Goal: Task Accomplishment & Management: Manage account settings

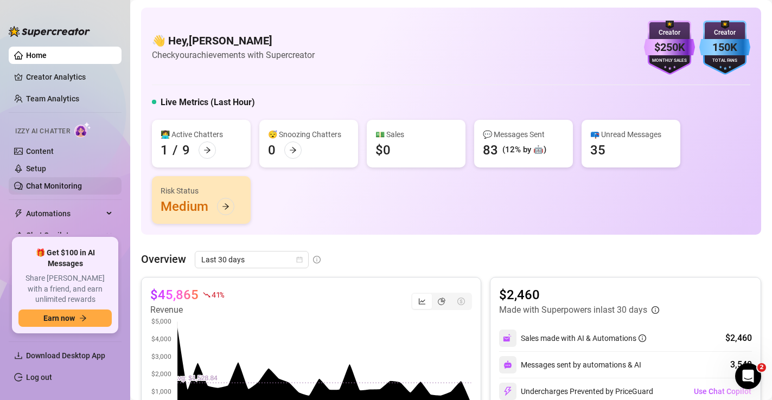
click at [48, 190] on link "Chat Monitoring" at bounding box center [54, 186] width 56 height 9
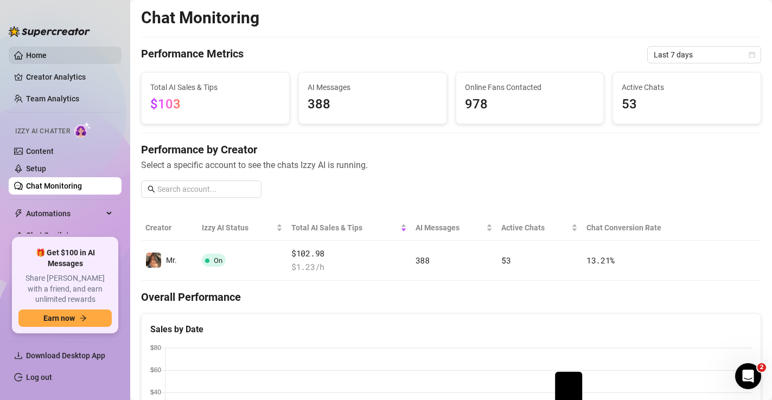
click at [44, 54] on link "Home" at bounding box center [36, 55] width 21 height 9
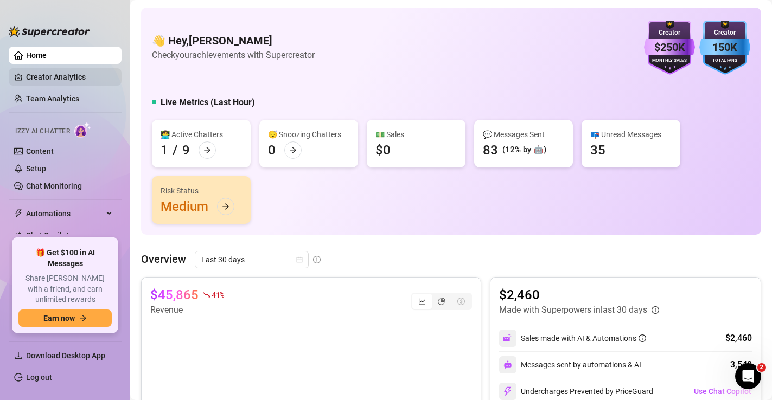
click at [67, 79] on link "Creator Analytics" at bounding box center [69, 76] width 87 height 17
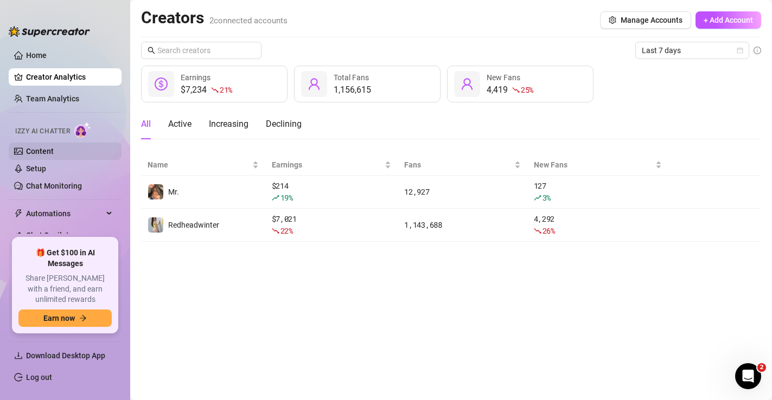
click at [46, 151] on link "Content" at bounding box center [40, 151] width 28 height 9
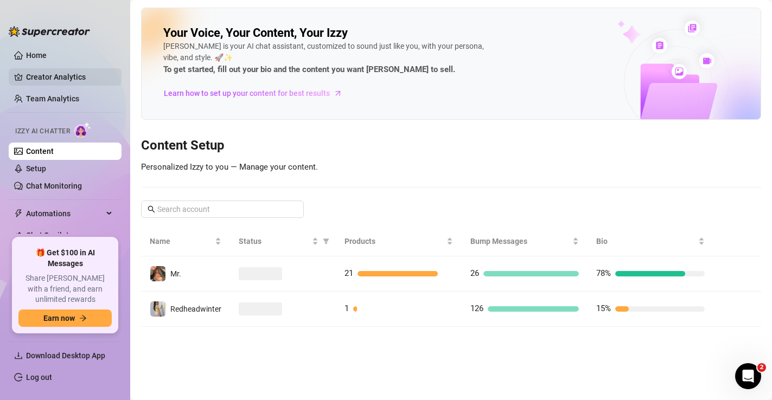
click at [62, 82] on link "Creator Analytics" at bounding box center [69, 76] width 87 height 17
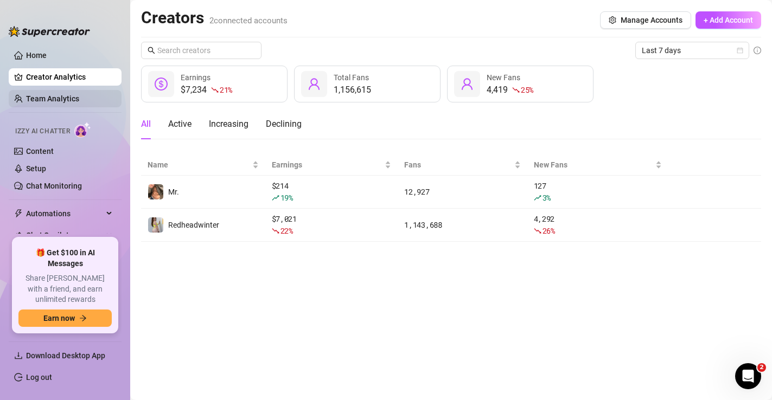
click at [58, 103] on link "Team Analytics" at bounding box center [52, 98] width 53 height 9
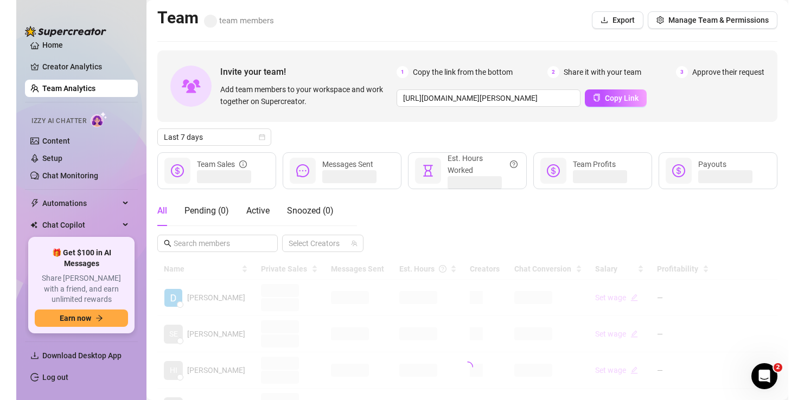
scroll to position [15, 0]
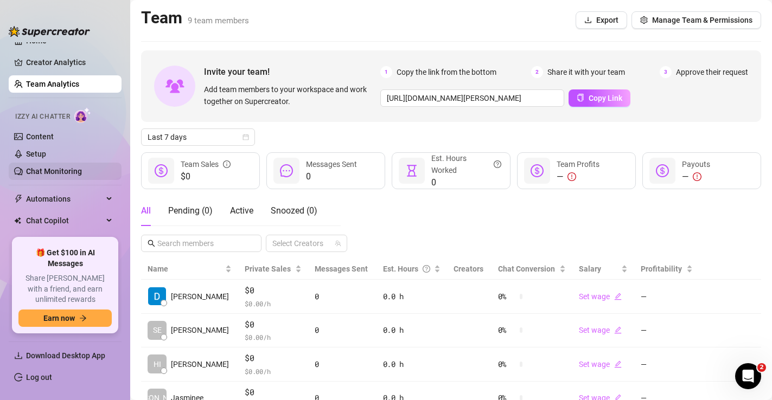
click at [42, 172] on link "Chat Monitoring" at bounding box center [54, 171] width 56 height 9
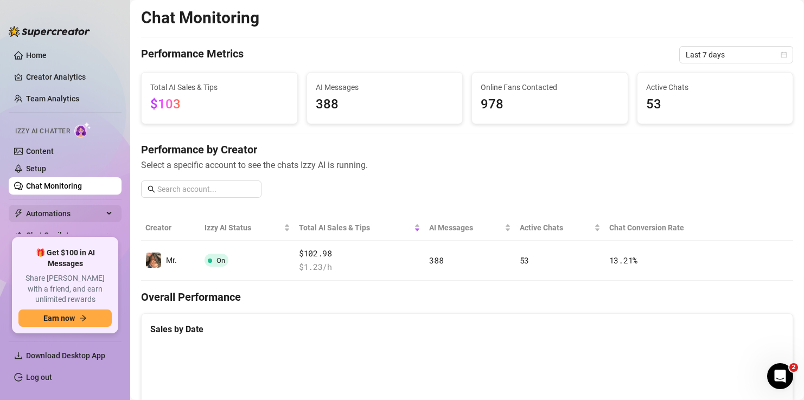
scroll to position [54, 0]
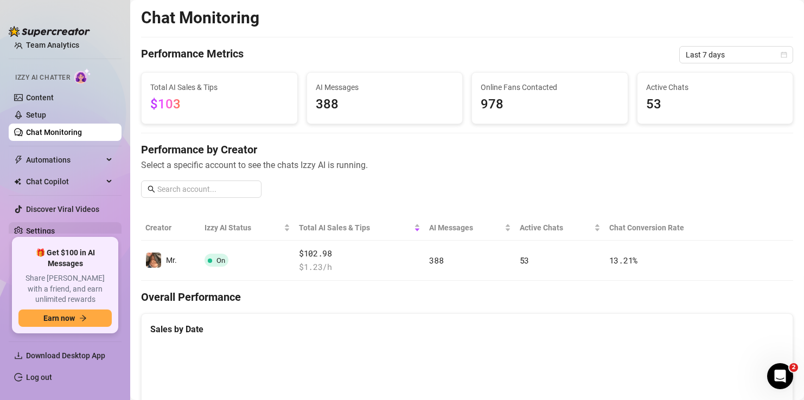
click at [50, 235] on link "Settings" at bounding box center [40, 231] width 29 height 9
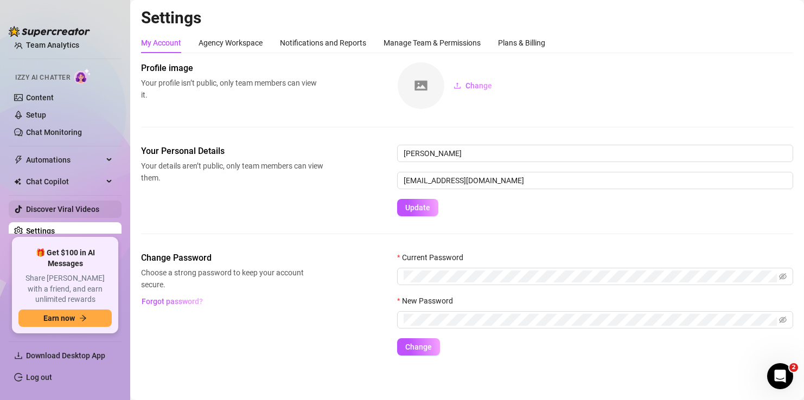
click at [53, 213] on link "Discover Viral Videos" at bounding box center [62, 209] width 73 height 9
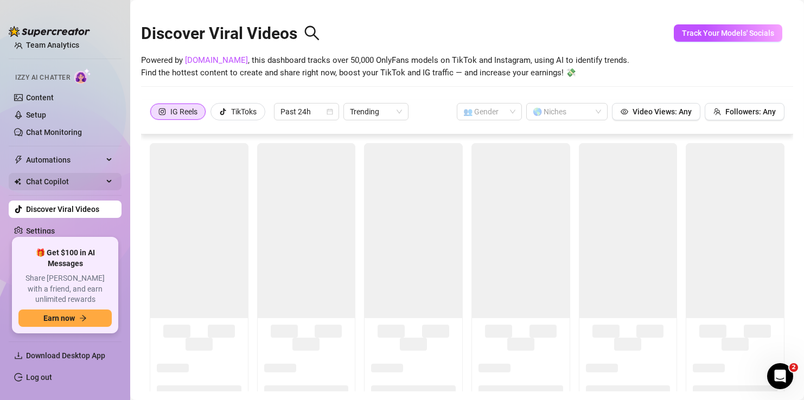
click at [52, 184] on span "Chat Copilot" at bounding box center [64, 181] width 77 height 17
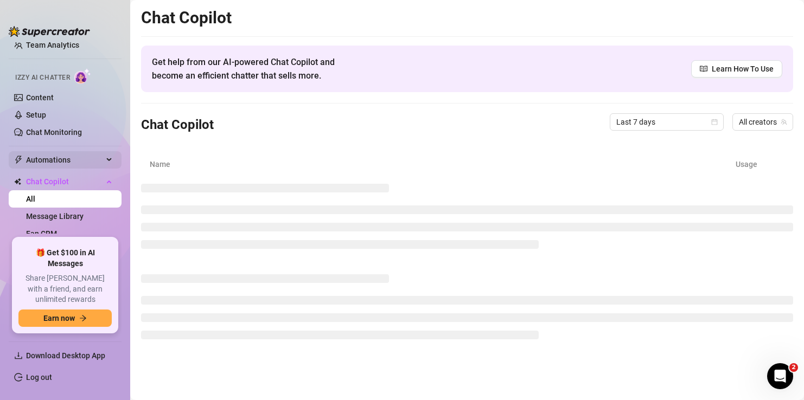
click at [53, 159] on span "Automations" at bounding box center [64, 159] width 77 height 17
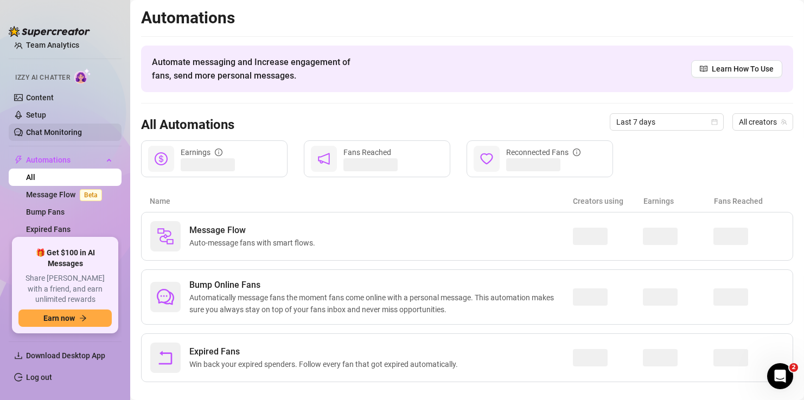
click at [57, 129] on link "Chat Monitoring" at bounding box center [54, 132] width 56 height 9
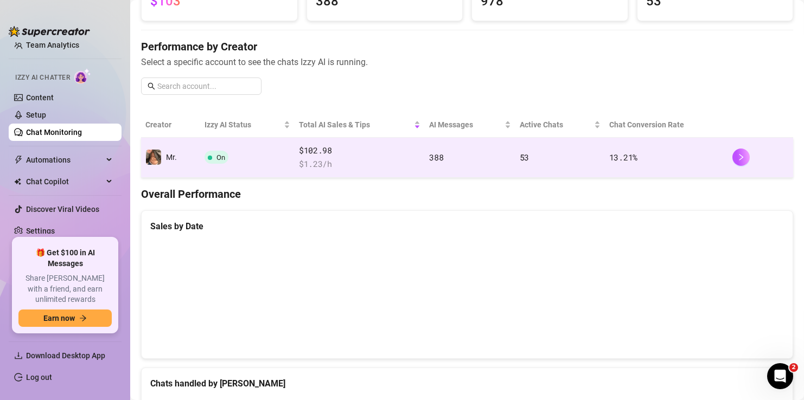
click at [355, 162] on span "$ 1.23 /h" at bounding box center [359, 164] width 121 height 13
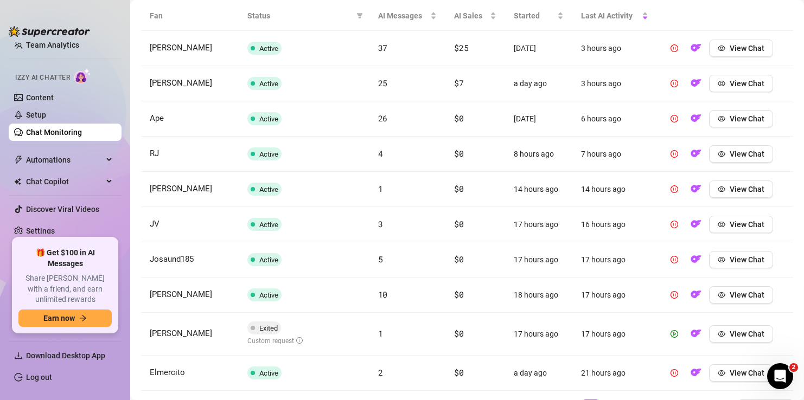
scroll to position [469, 0]
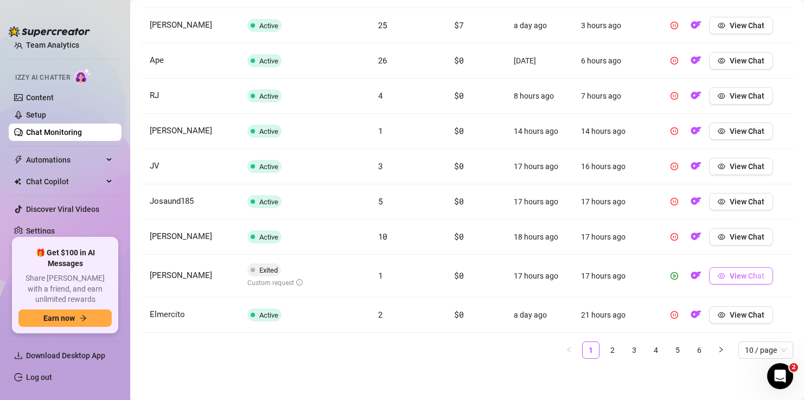
click at [715, 278] on button "View Chat" at bounding box center [741, 275] width 64 height 17
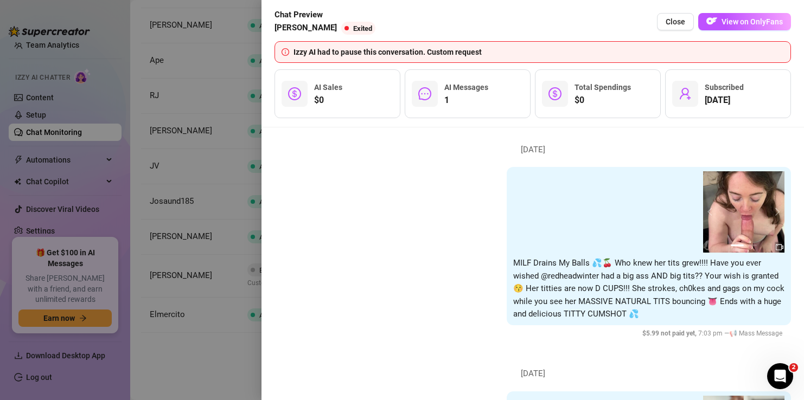
scroll to position [21, 0]
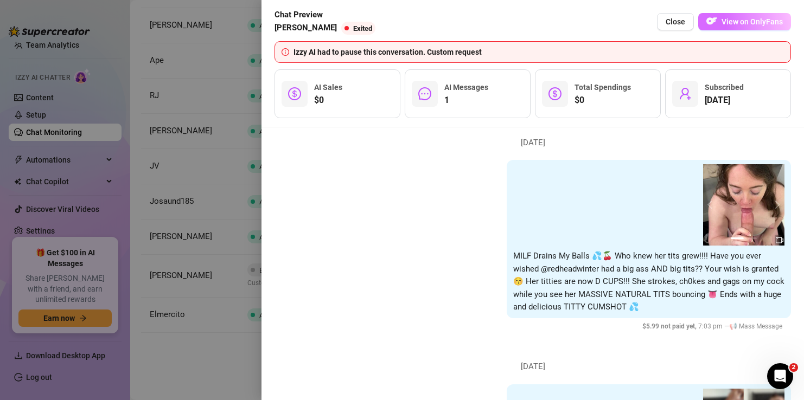
click at [731, 25] on span "View on OnlyFans" at bounding box center [751, 21] width 61 height 9
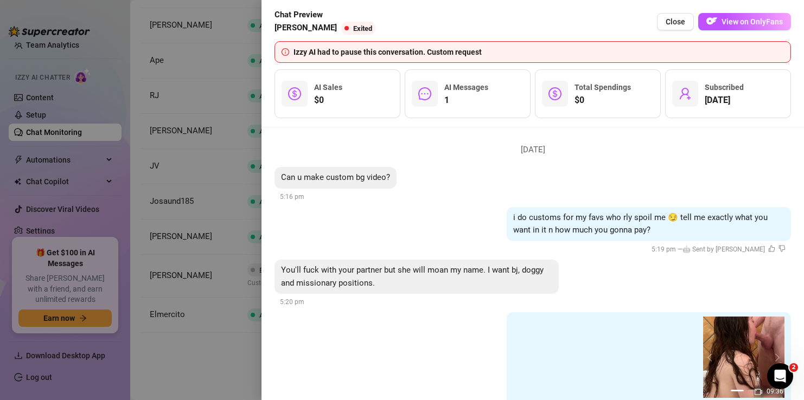
scroll to position [1385, 0]
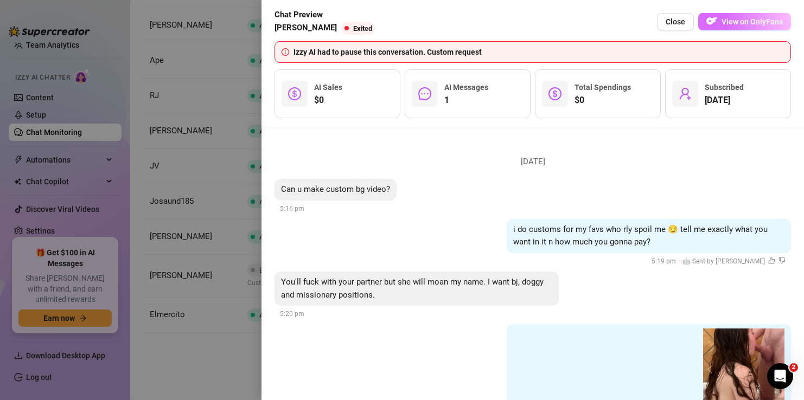
click at [732, 22] on span "View on OnlyFans" at bounding box center [751, 21] width 61 height 9
click at [731, 27] on button "View on OnlyFans" at bounding box center [744, 21] width 93 height 17
click at [674, 21] on span "Close" at bounding box center [675, 21] width 20 height 9
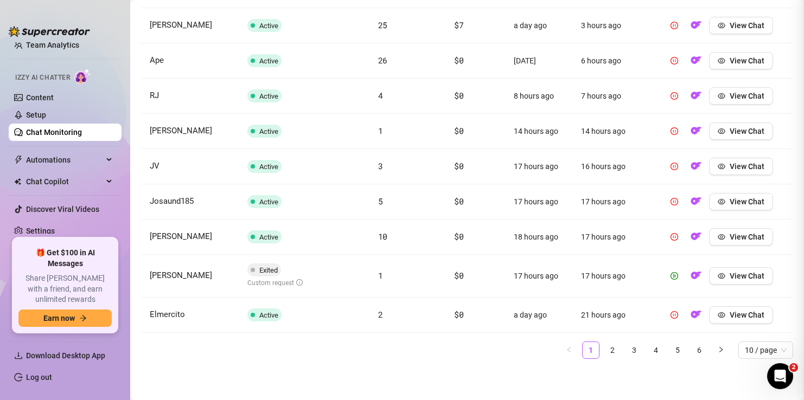
scroll to position [0, 0]
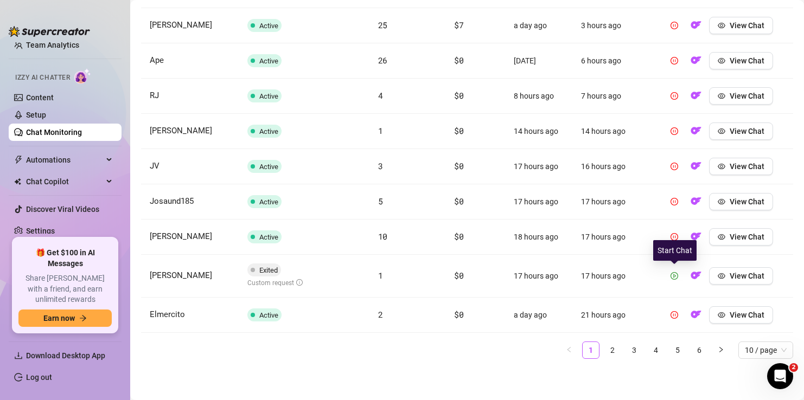
click at [676, 274] on icon "play-circle" at bounding box center [674, 276] width 8 height 8
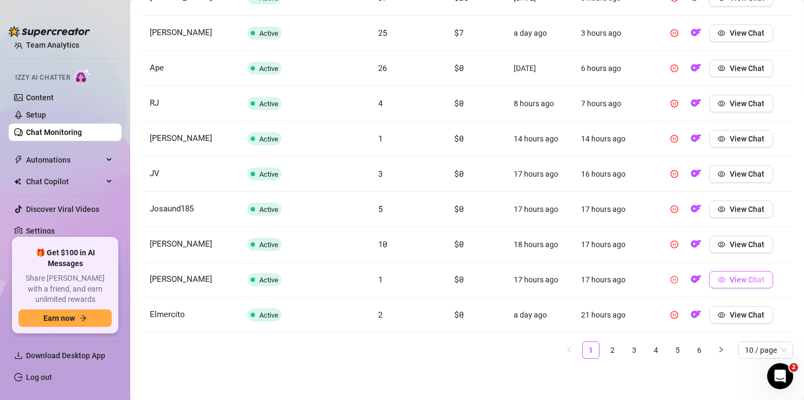
click at [718, 283] on icon "eye" at bounding box center [721, 280] width 8 height 8
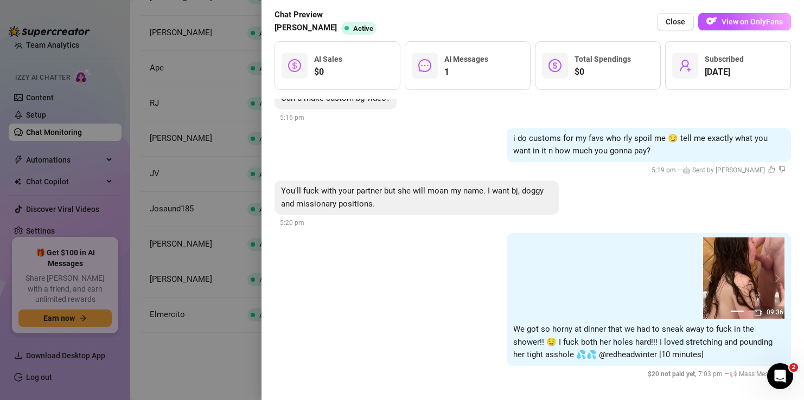
scroll to position [1452, 0]
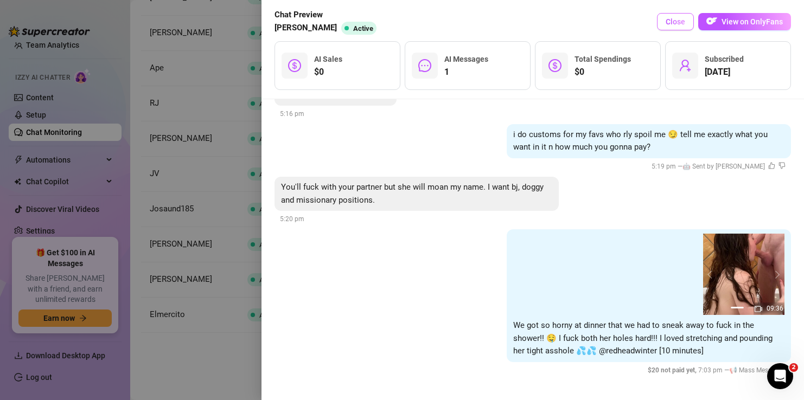
click at [676, 24] on span "Close" at bounding box center [675, 21] width 20 height 9
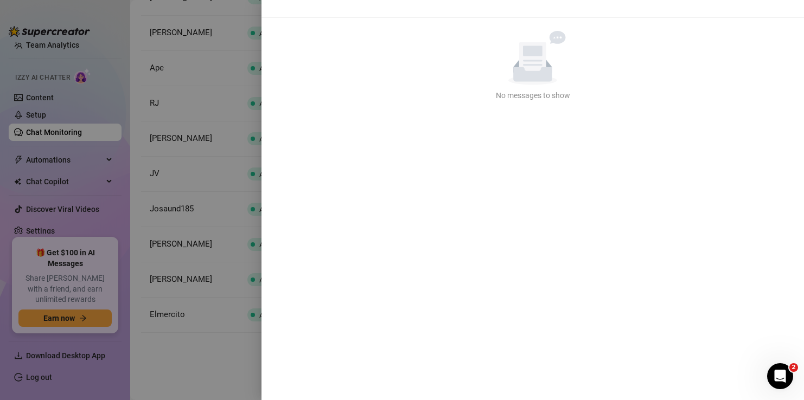
scroll to position [0, 0]
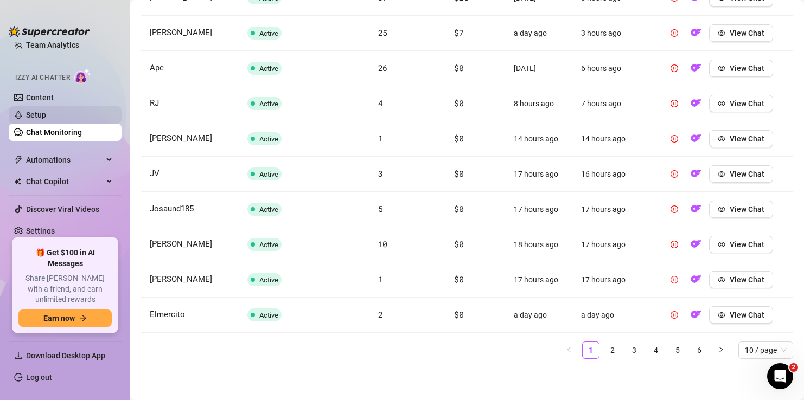
click at [46, 119] on link "Setup" at bounding box center [36, 115] width 20 height 9
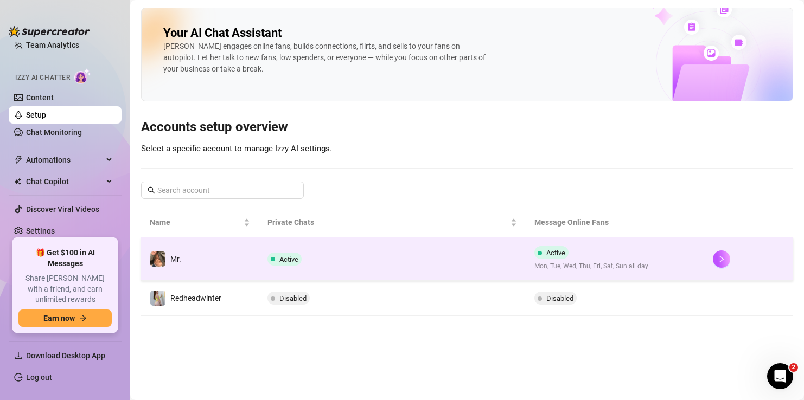
click at [355, 260] on td "Active" at bounding box center [392, 258] width 267 height 43
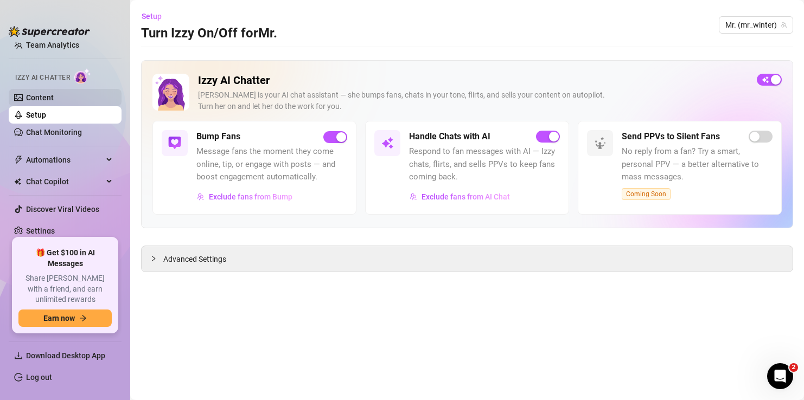
click at [47, 102] on link "Content" at bounding box center [40, 97] width 28 height 9
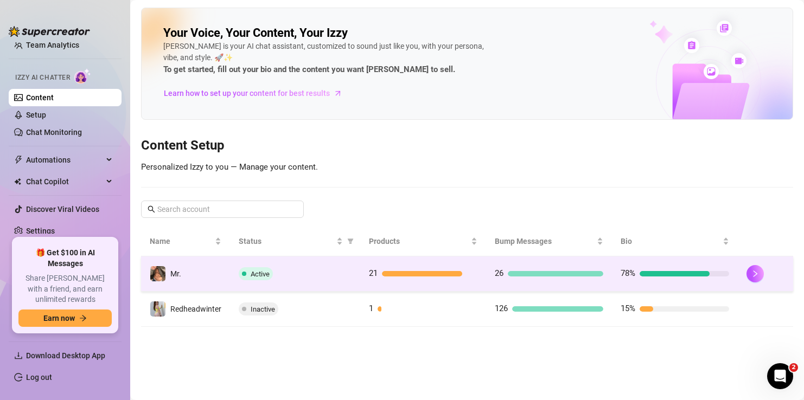
click at [297, 278] on div "Active" at bounding box center [295, 273] width 113 height 13
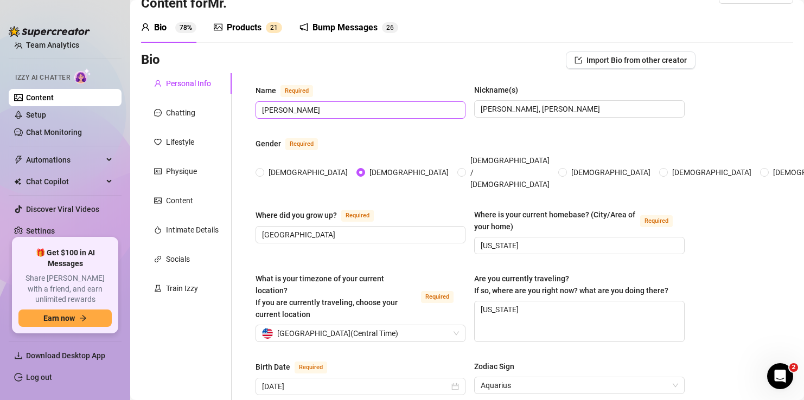
scroll to position [47, 0]
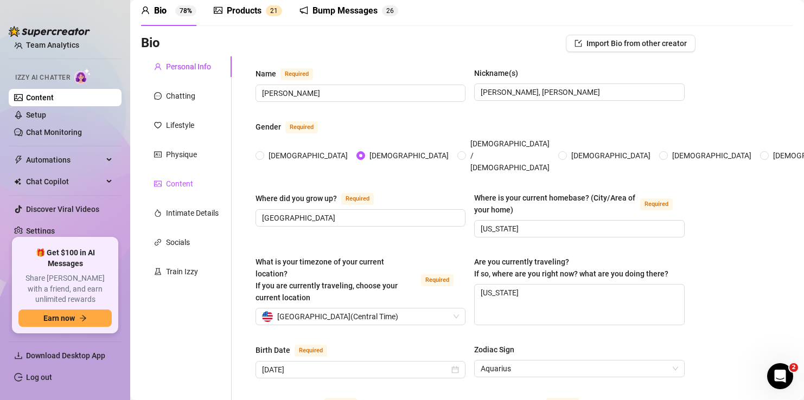
click at [189, 188] on div "Content" at bounding box center [179, 184] width 27 height 12
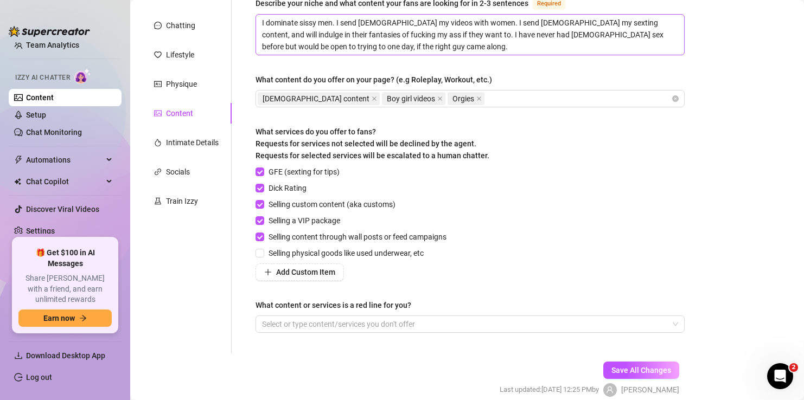
scroll to position [120, 0]
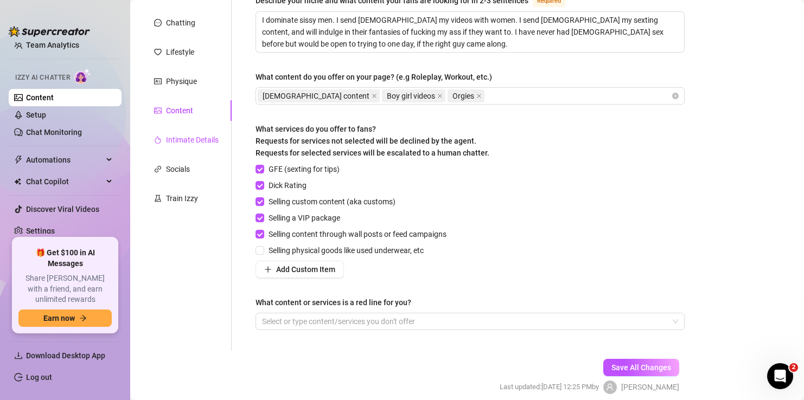
click at [176, 137] on div "Intimate Details" at bounding box center [192, 140] width 53 height 12
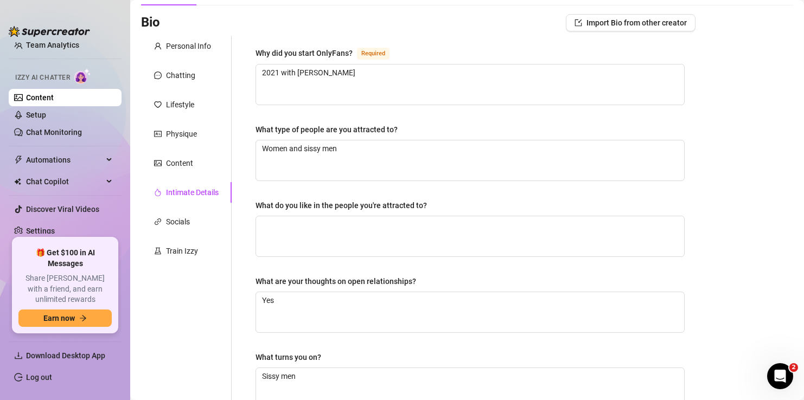
scroll to position [0, 0]
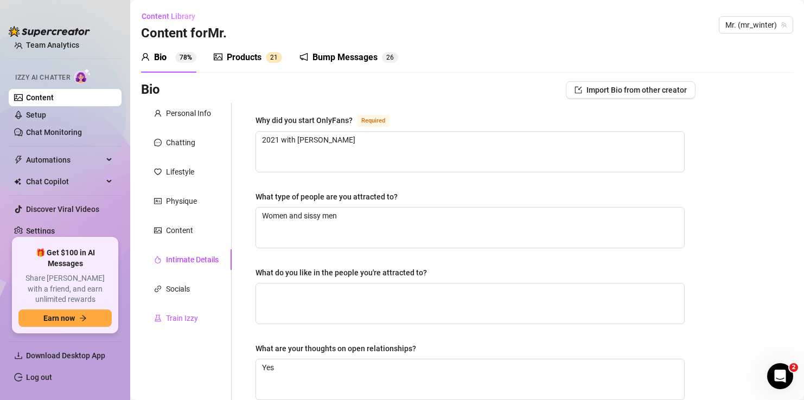
click at [174, 321] on div "Train Izzy" at bounding box center [182, 318] width 32 height 12
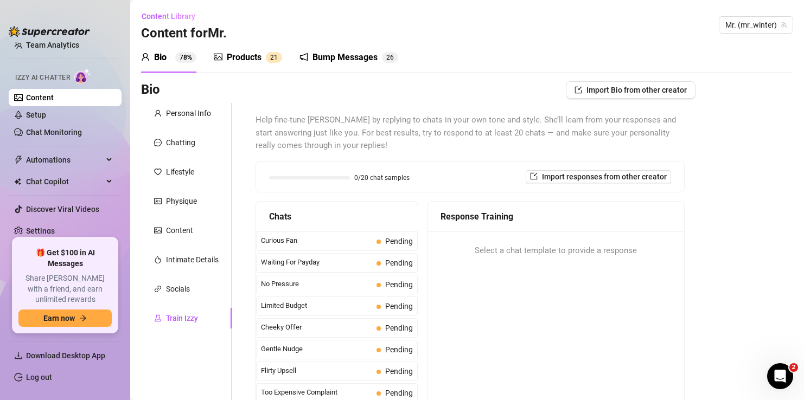
click at [239, 57] on div "Products" at bounding box center [244, 57] width 35 height 13
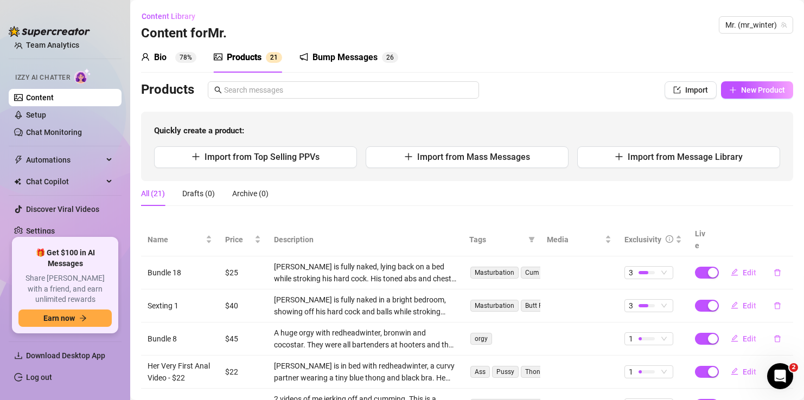
scroll to position [54, 0]
click at [164, 58] on div "Bio" at bounding box center [160, 57] width 12 height 13
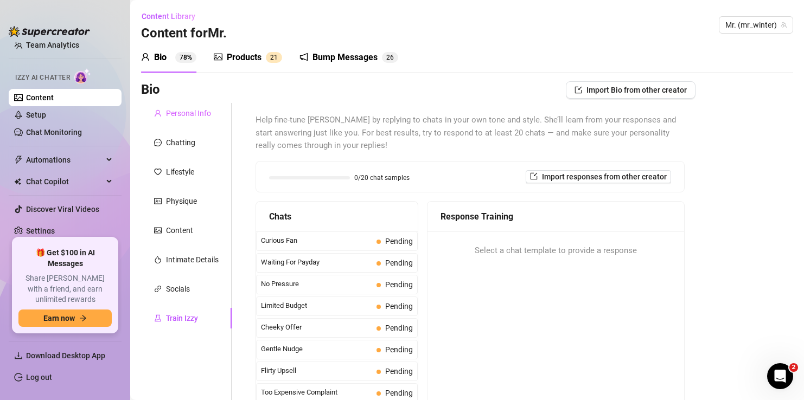
click at [208, 107] on div "Personal Info" at bounding box center [186, 113] width 91 height 21
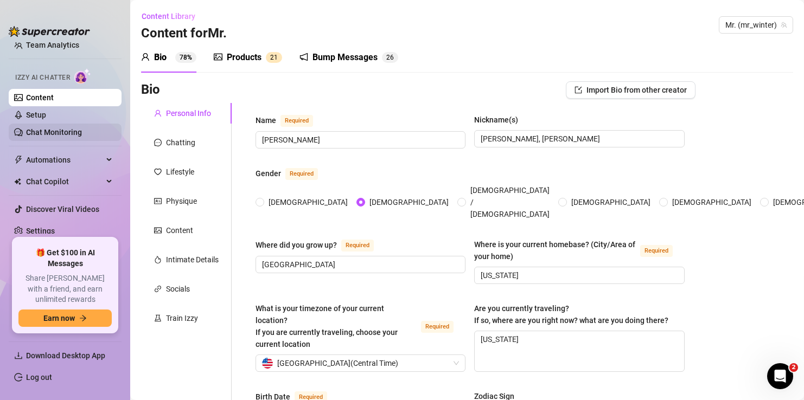
click at [54, 137] on link "Chat Monitoring" at bounding box center [54, 132] width 56 height 9
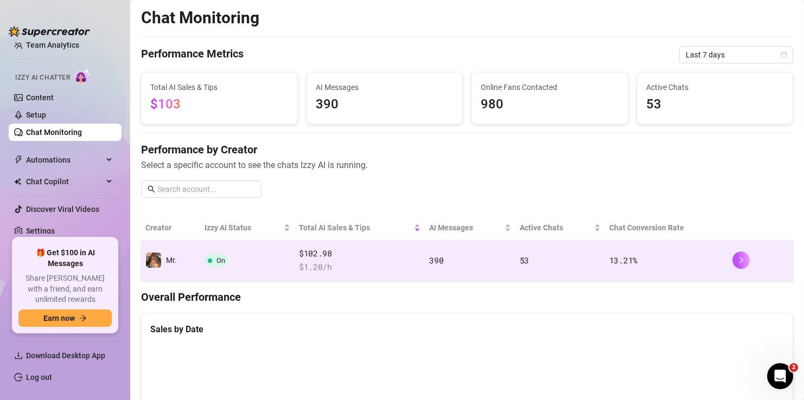
click at [338, 262] on span "$ 1.20 /h" at bounding box center [359, 267] width 121 height 13
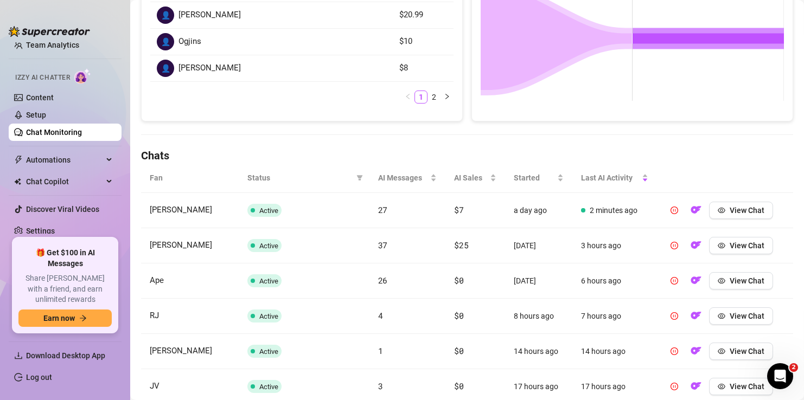
scroll to position [241, 0]
click at [728, 211] on button "View Chat" at bounding box center [741, 209] width 64 height 17
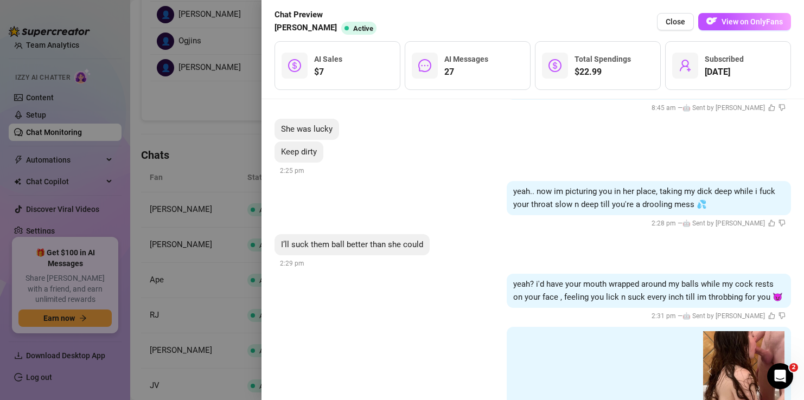
scroll to position [2419, 0]
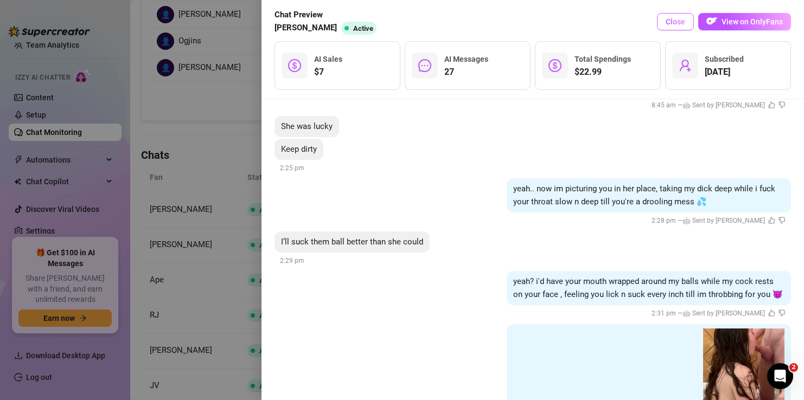
click at [673, 22] on span "Close" at bounding box center [675, 21] width 20 height 9
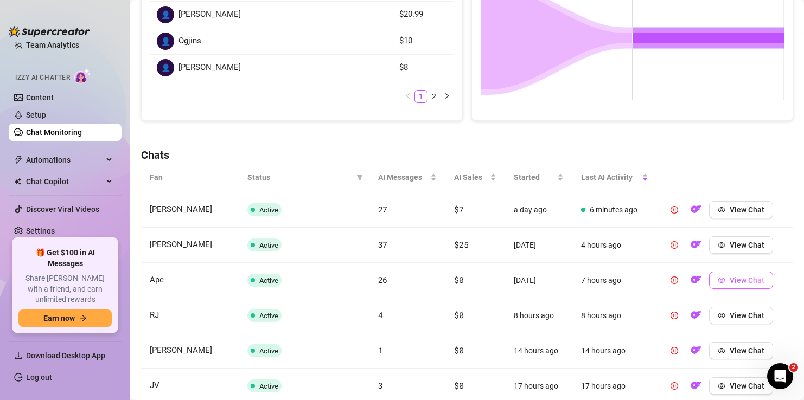
click at [730, 284] on span "View Chat" at bounding box center [746, 280] width 35 height 9
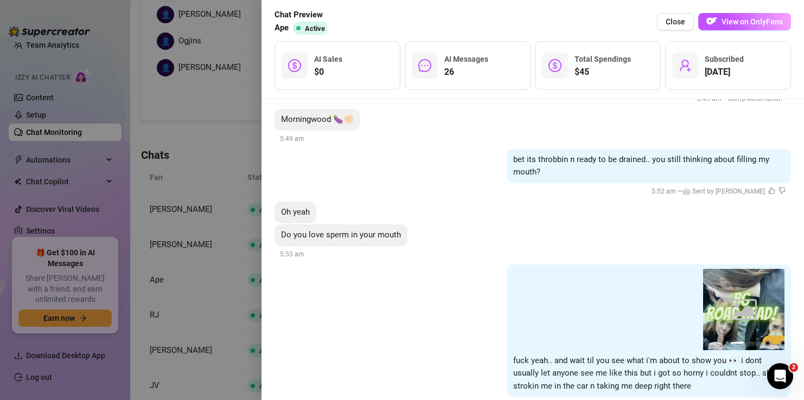
scroll to position [2742, 0]
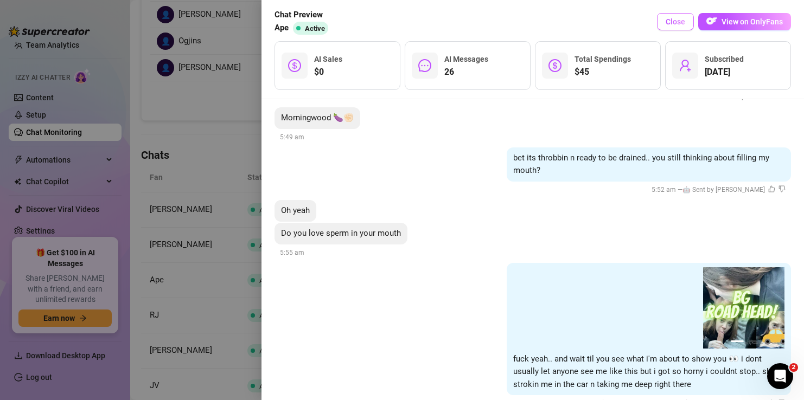
click at [676, 23] on span "Close" at bounding box center [675, 21] width 20 height 9
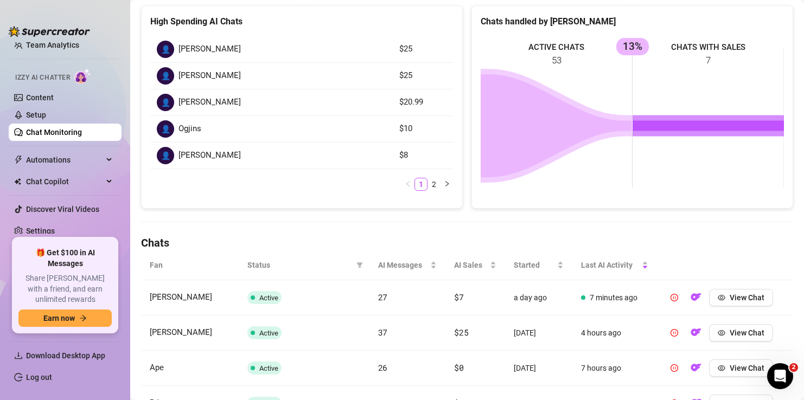
scroll to position [0, 0]
